Goal: Information Seeking & Learning: Compare options

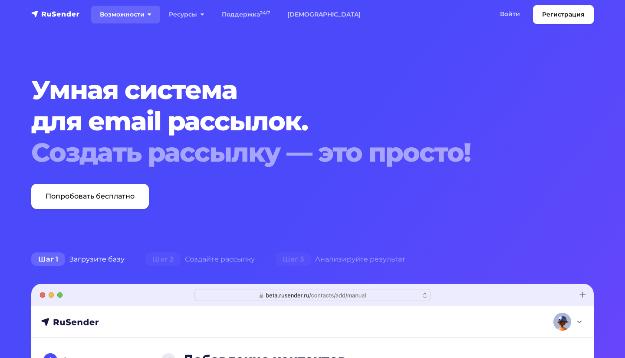
click at [130, 13] on link "Возможности" at bounding box center [125, 15] width 69 height 18
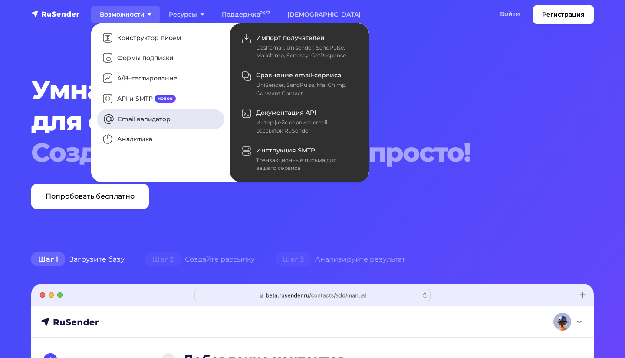
click at [140, 125] on link "Email валидатор" at bounding box center [161, 119] width 128 height 20
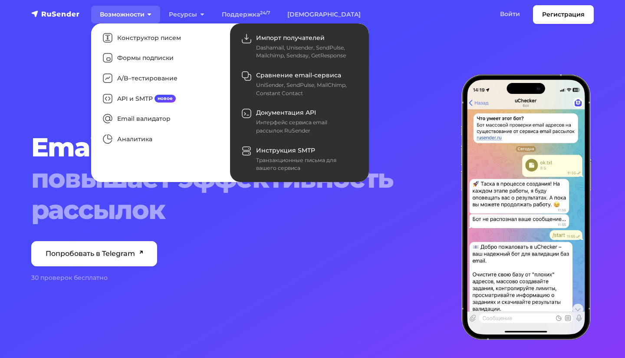
click at [128, 9] on link "Возможности" at bounding box center [125, 15] width 69 height 18
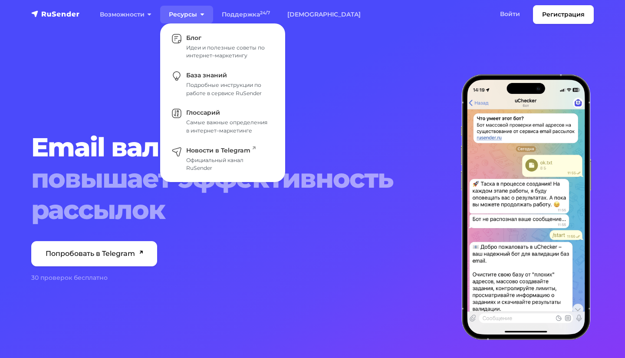
click at [163, 13] on link "Ресурсы" at bounding box center [186, 15] width 53 height 18
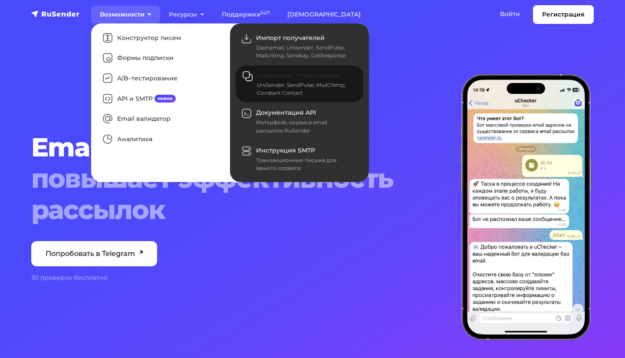
click at [267, 75] on span "Сравнение email-сервиса" at bounding box center [298, 76] width 83 height 8
